Goal: Task Accomplishment & Management: Use online tool/utility

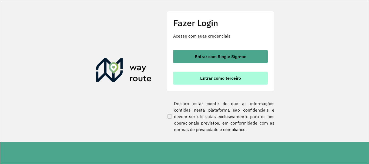
click at [205, 74] on button "Entrar como terceiro" at bounding box center [220, 78] width 95 height 13
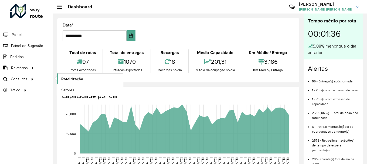
click at [76, 79] on span "Roteirização" at bounding box center [72, 79] width 22 height 6
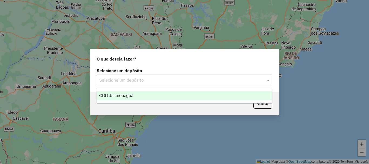
click at [206, 83] on div "Selecione um depósito" at bounding box center [185, 80] width 176 height 11
click at [153, 99] on div "CDD Jacarepaguá" at bounding box center [184, 95] width 175 height 9
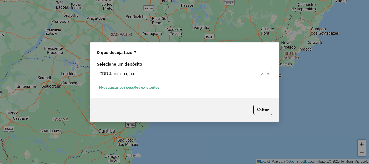
click at [120, 89] on button "Pesquisar por sessões existentes" at bounding box center [129, 87] width 65 height 8
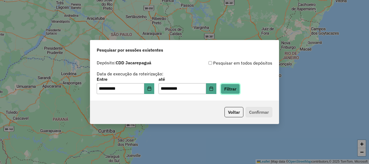
click at [239, 89] on button "Filtrar" at bounding box center [230, 89] width 19 height 10
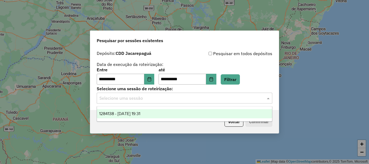
click at [192, 96] on input "text" at bounding box center [178, 98] width 159 height 6
click at [174, 114] on div "1284138 - 27/09/2025 19:31" at bounding box center [184, 113] width 175 height 9
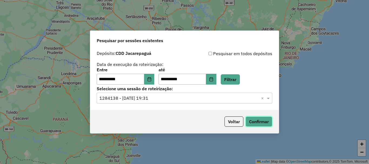
click at [256, 125] on button "Confirmar" at bounding box center [258, 121] width 27 height 10
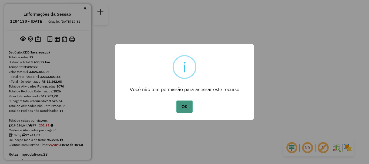
click at [184, 111] on button "OK" at bounding box center [184, 106] width 16 height 12
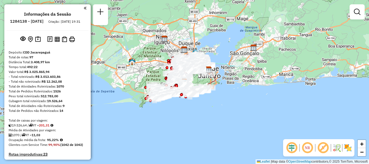
scroll to position [1733, 0]
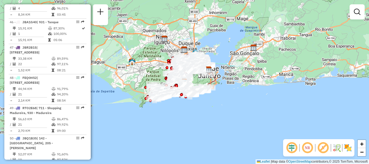
select select "**********"
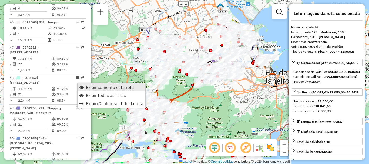
click at [89, 88] on span "Exibir somente esta rota" at bounding box center [110, 87] width 48 height 4
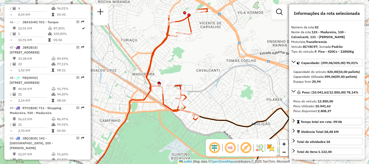
scroll to position [1824, 0]
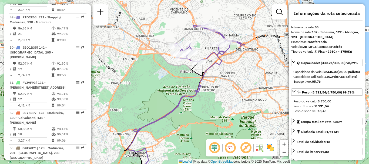
drag, startPoint x: 205, startPoint y: 19, endPoint x: 205, endPoint y: 45, distance: 25.4
click at [205, 45] on div "Janela de atendimento Grade de atendimento Capacidade Transportadoras Veículos …" at bounding box center [184, 82] width 369 height 164
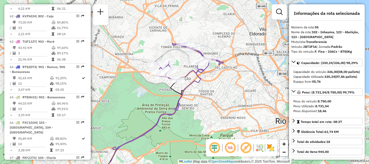
scroll to position [1768, 0]
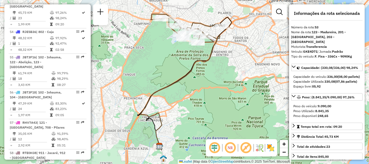
scroll to position [682, 0]
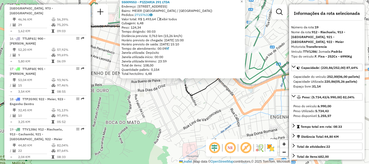
scroll to position [756, 0]
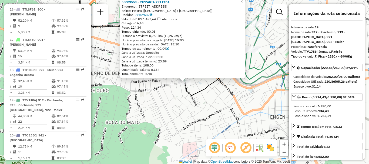
click at [205, 94] on div "55009553 - PIZZARIA 291 LTDA Endereço: [STREET_ADDRESS] Pedidos: 27157632 Valor…" at bounding box center [184, 82] width 369 height 164
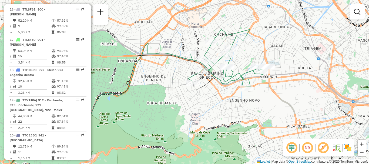
click at [224, 79] on icon at bounding box center [228, 58] width 80 height 58
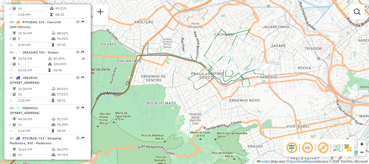
select select "**********"
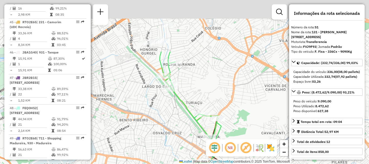
click at [196, 117] on icon at bounding box center [191, 104] width 62 height 105
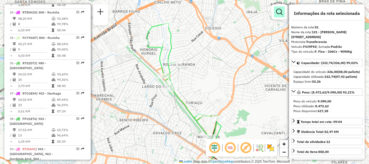
scroll to position [1642, 0]
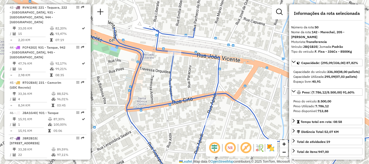
drag, startPoint x: 151, startPoint y: 46, endPoint x: 218, endPoint y: 103, distance: 88.3
click at [218, 103] on div "Janela de atendimento Grade de atendimento Capacidade Transportadoras Veículos …" at bounding box center [184, 82] width 369 height 164
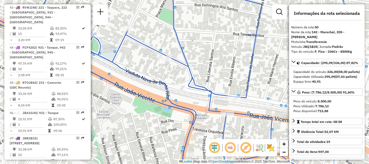
click at [174, 93] on div "Janela de atendimento Grade de atendimento Capacidade Transportadoras Veículos …" at bounding box center [184, 82] width 369 height 164
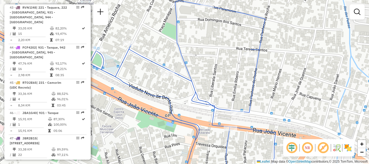
drag, startPoint x: 180, startPoint y: 111, endPoint x: 178, endPoint y: 124, distance: 13.6
click at [178, 124] on div "Janela de atendimento Grade de atendimento Capacidade Transportadoras Veículos …" at bounding box center [184, 82] width 369 height 164
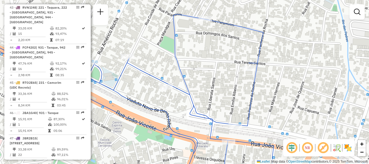
drag, startPoint x: 180, startPoint y: 115, endPoint x: 239, endPoint y: 126, distance: 59.3
click at [239, 126] on icon at bounding box center [118, 97] width 311 height 166
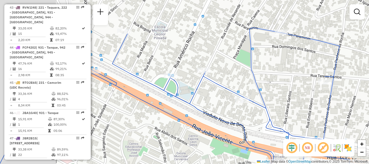
drag, startPoint x: 239, startPoint y: 126, endPoint x: 246, endPoint y: 126, distance: 7.0
click at [240, 126] on icon at bounding box center [170, 104] width 358 height 152
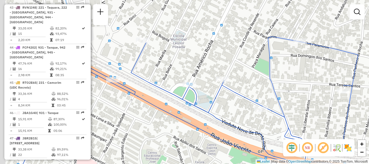
click at [249, 130] on icon at bounding box center [189, 113] width 358 height 152
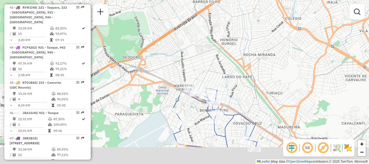
drag, startPoint x: 223, startPoint y: 132, endPoint x: 191, endPoint y: 90, distance: 53.4
click at [191, 91] on icon at bounding box center [214, 117] width 86 height 59
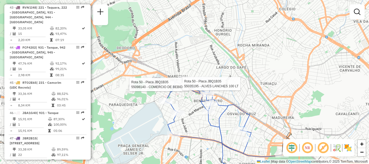
drag, startPoint x: 244, startPoint y: 112, endPoint x: 226, endPoint y: 99, distance: 21.8
click at [227, 100] on div "Rota 50 - Placa JBQ1B35 55098140 - COMERCIO DE BEBIDAS Rota 50 - Placa JBQ1B35 …" at bounding box center [184, 82] width 369 height 164
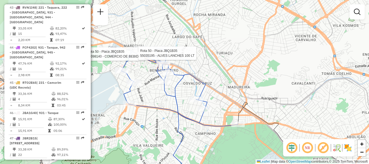
scroll to position [1824, 0]
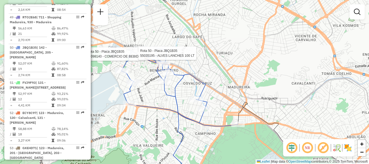
select select "**********"
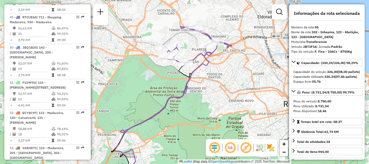
drag, startPoint x: 198, startPoint y: 47, endPoint x: 186, endPoint y: 70, distance: 26.7
click at [186, 70] on div "Janela de atendimento Grade de atendimento Capacidade Transportadoras Veículos …" at bounding box center [184, 82] width 369 height 164
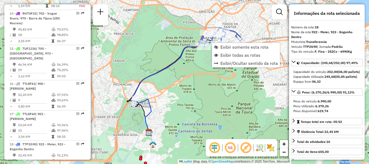
scroll to position [726, 0]
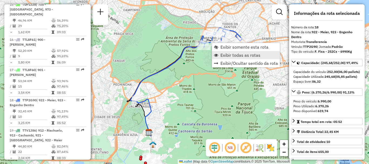
click at [231, 54] on span "Exibir todas as rotas" at bounding box center [240, 55] width 40 height 4
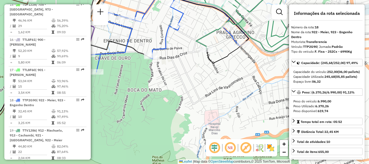
scroll to position [1975, 0]
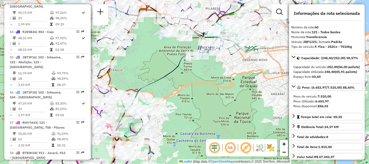
drag, startPoint x: 76, startPoint y: 79, endPoint x: 77, endPoint y: 82, distance: 3.1
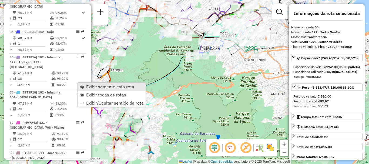
click at [89, 87] on span "Exibir somente esta rota" at bounding box center [110, 87] width 48 height 4
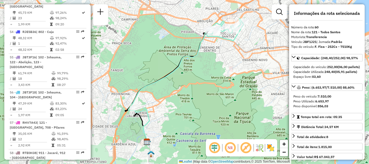
scroll to position [2349, 0]
